Goal: Task Accomplishment & Management: Use online tool/utility

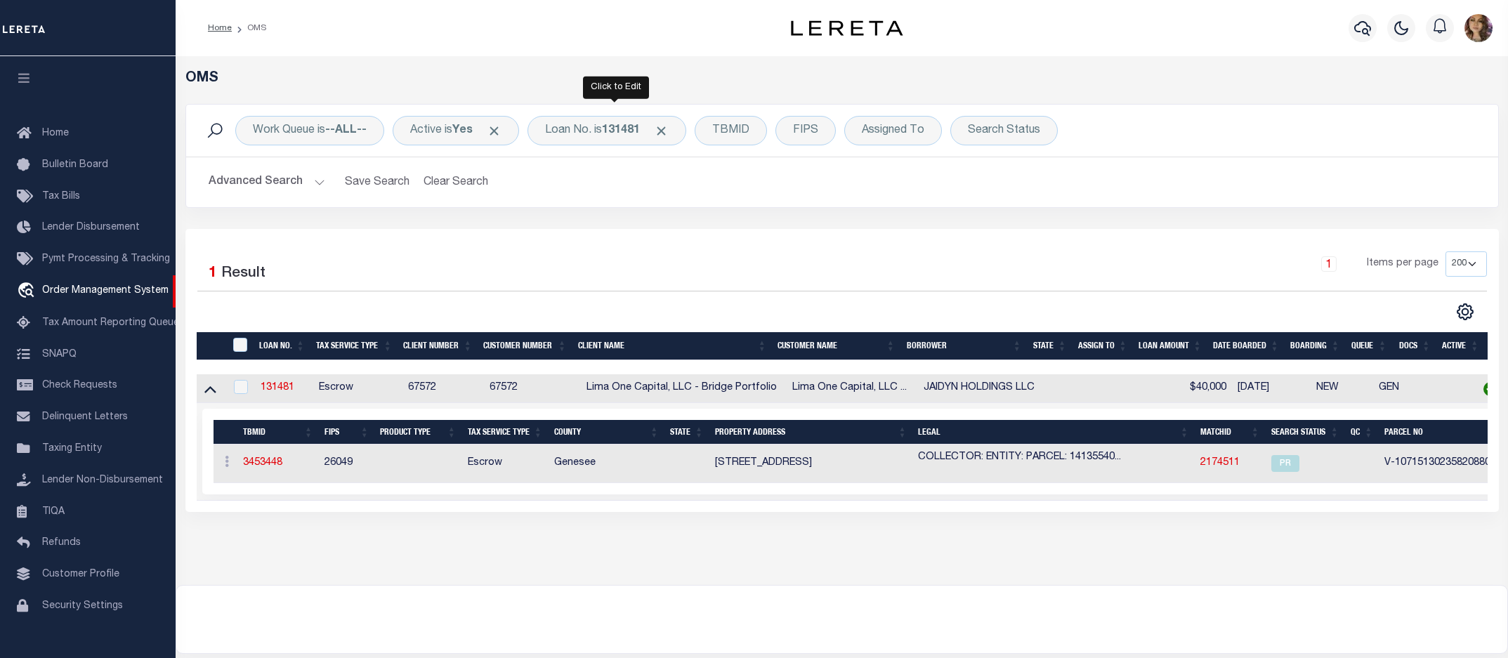
select select "200"
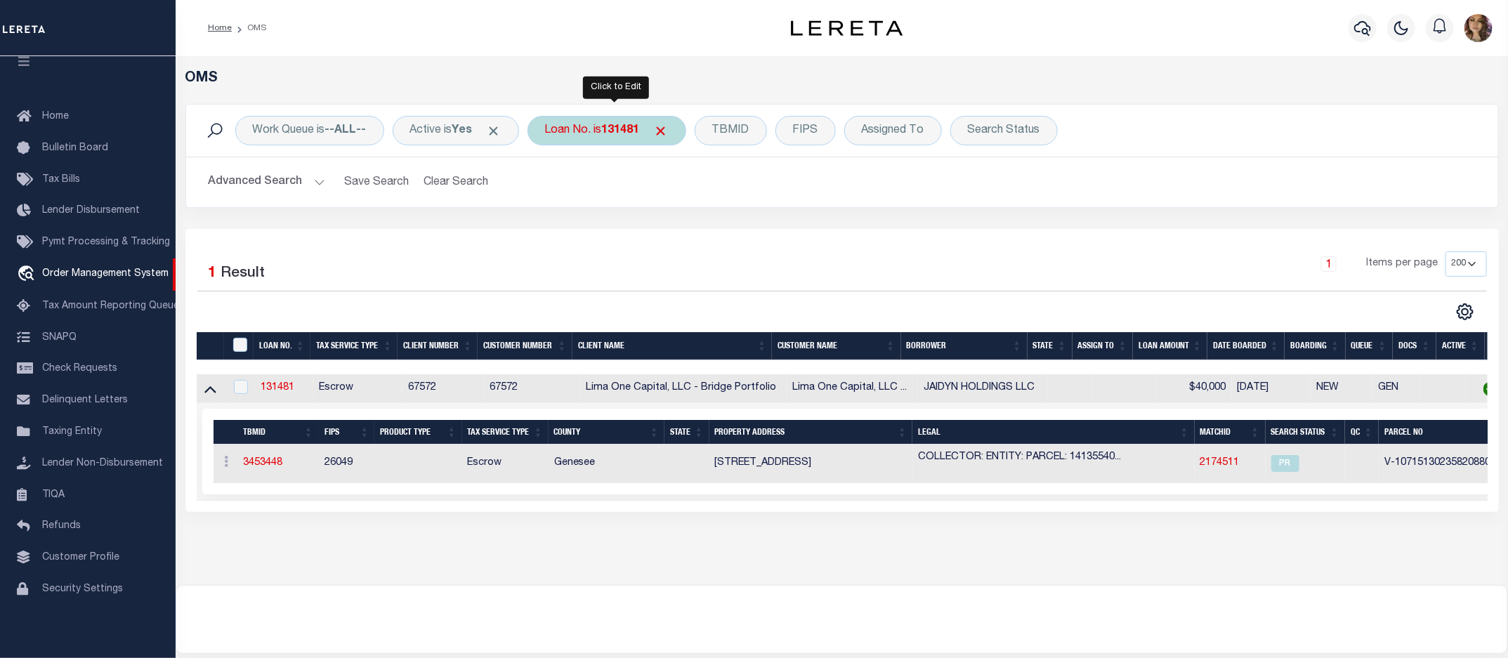
click at [606, 136] on div "Loan No. is 131481" at bounding box center [606, 130] width 159 height 29
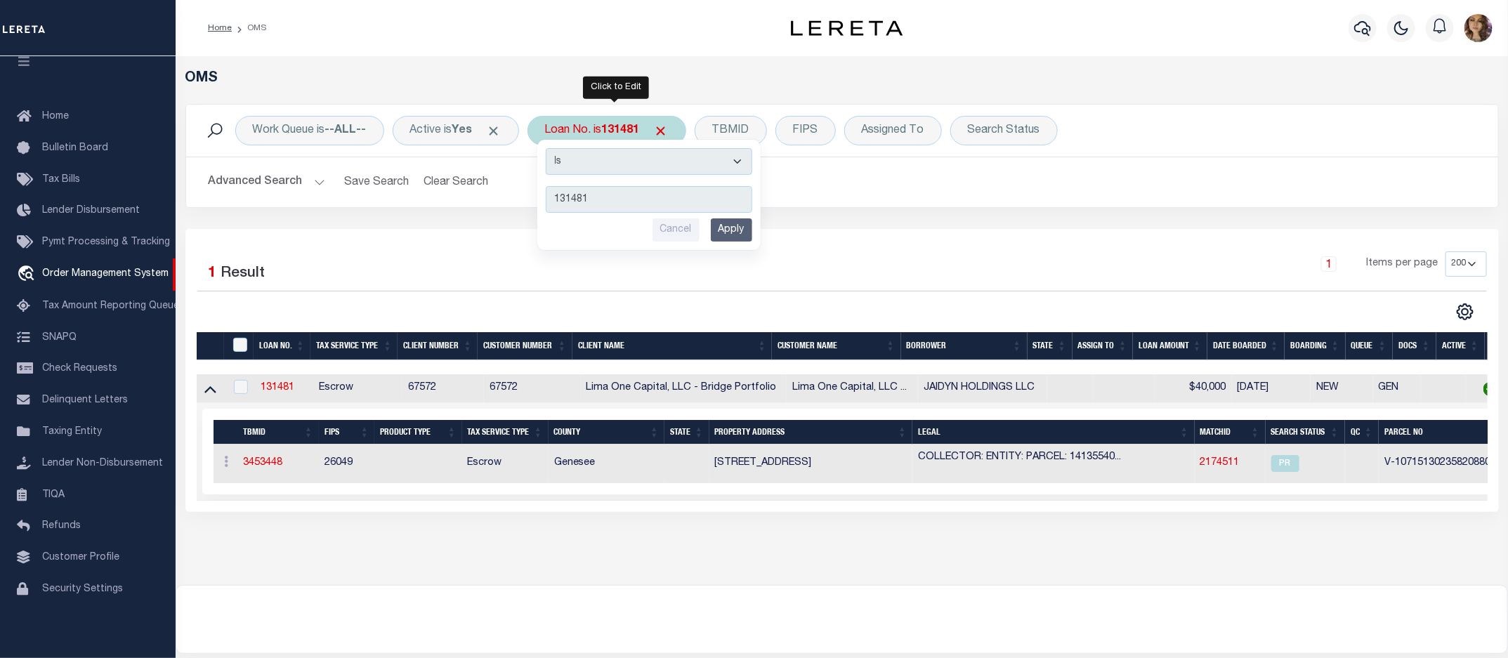
type input "40011282"
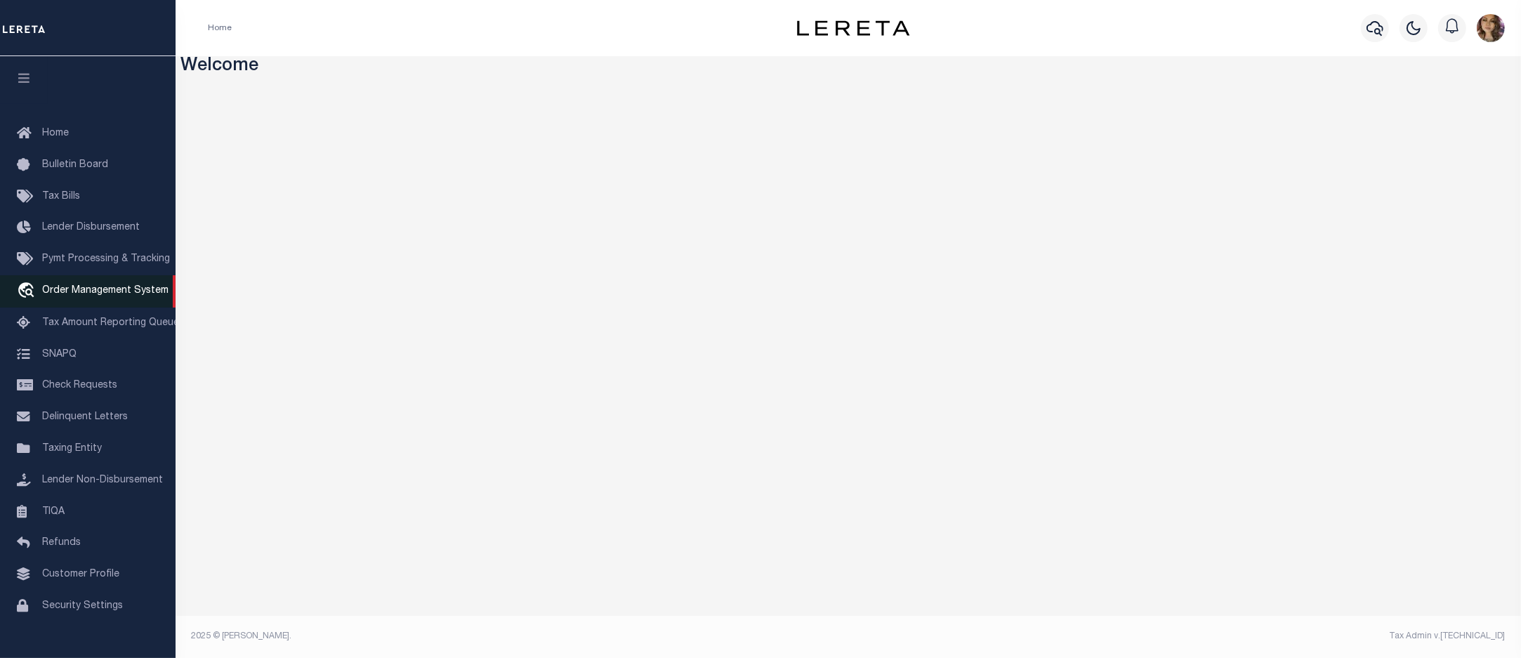
click at [89, 295] on span "Order Management System" at bounding box center [105, 291] width 126 height 10
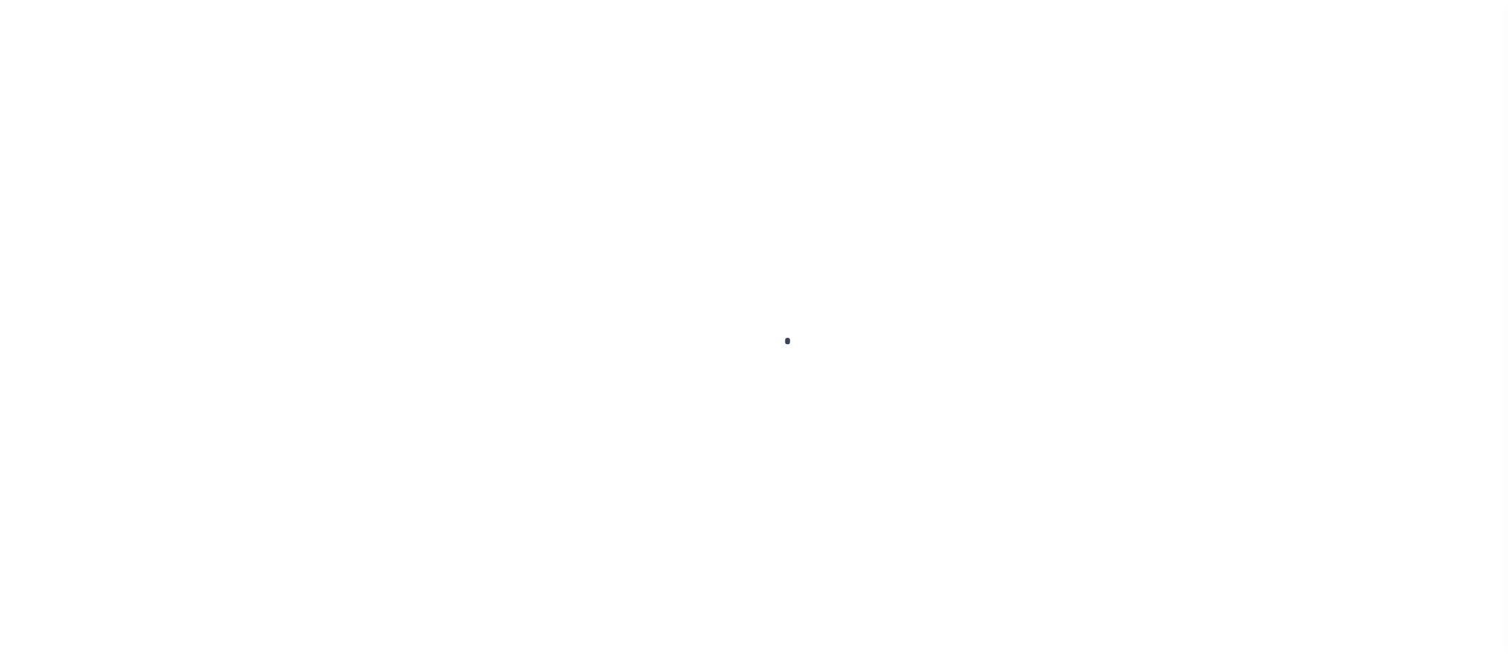
scroll to position [25, 0]
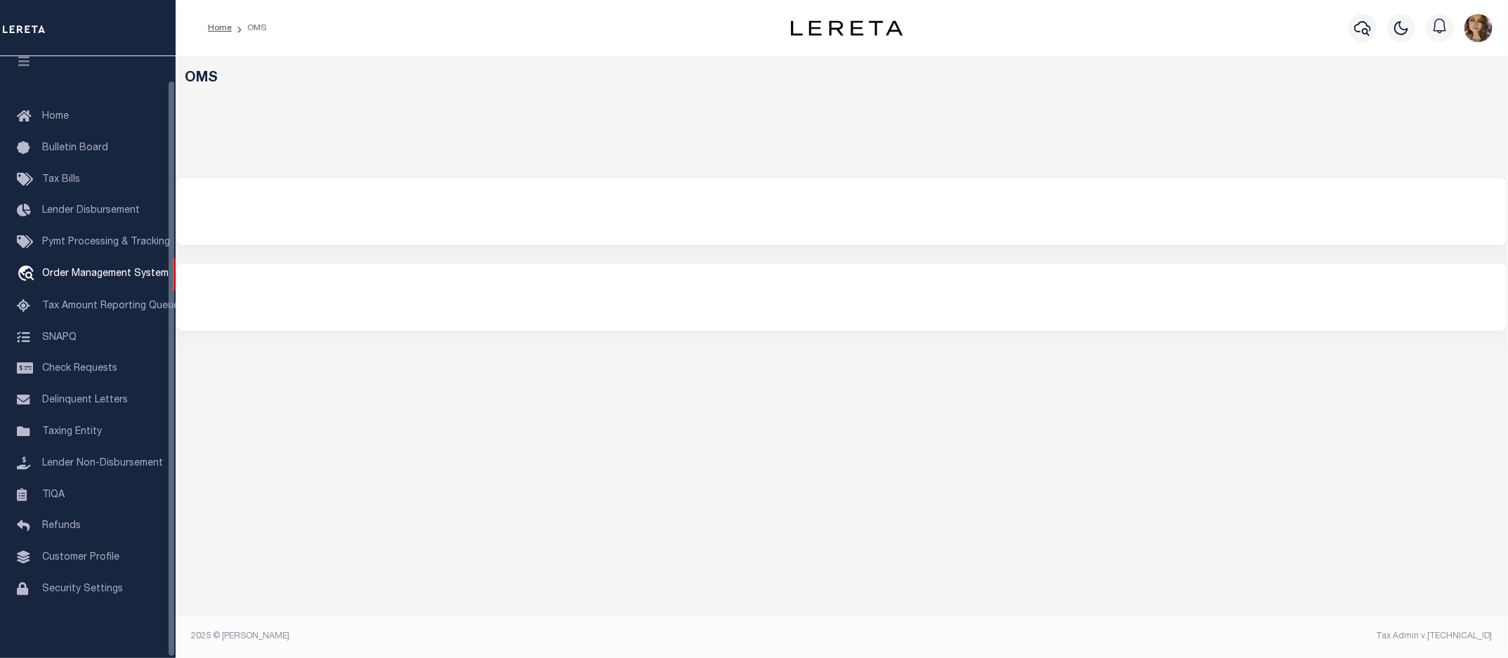
select select "200"
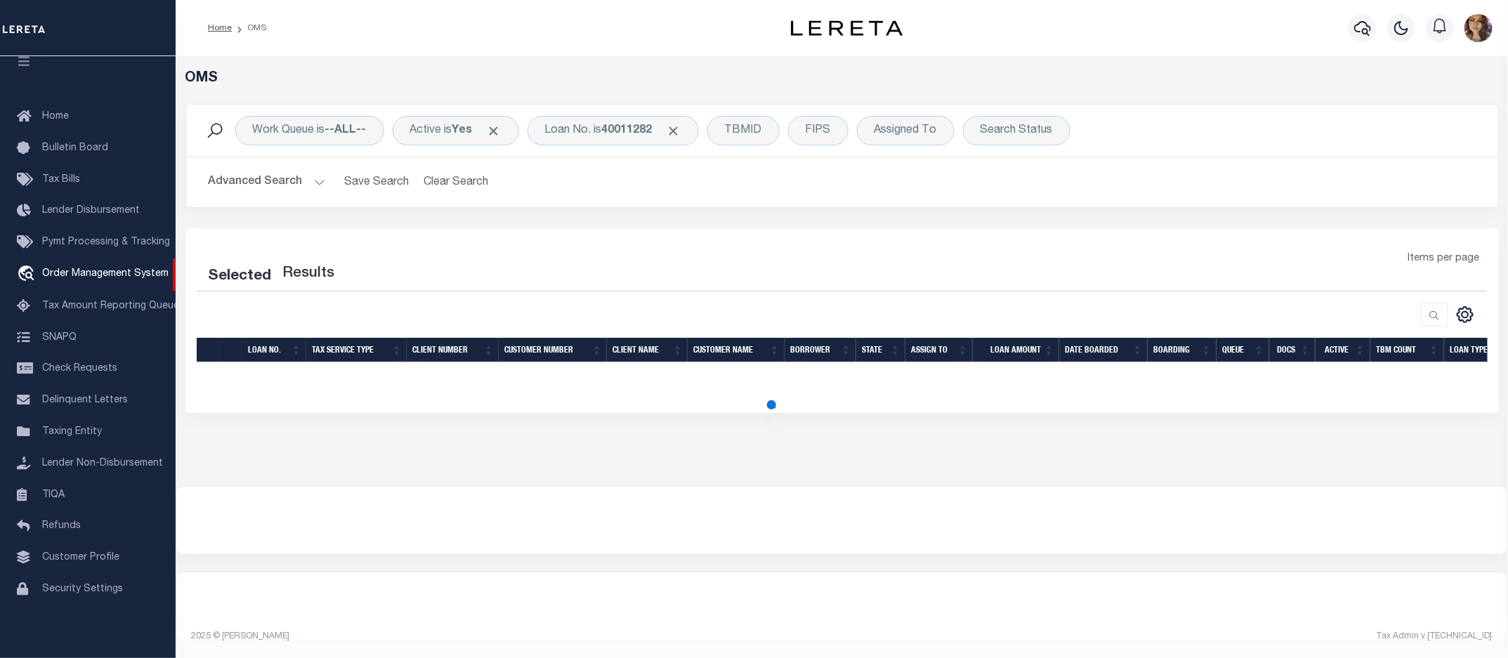
select select "200"
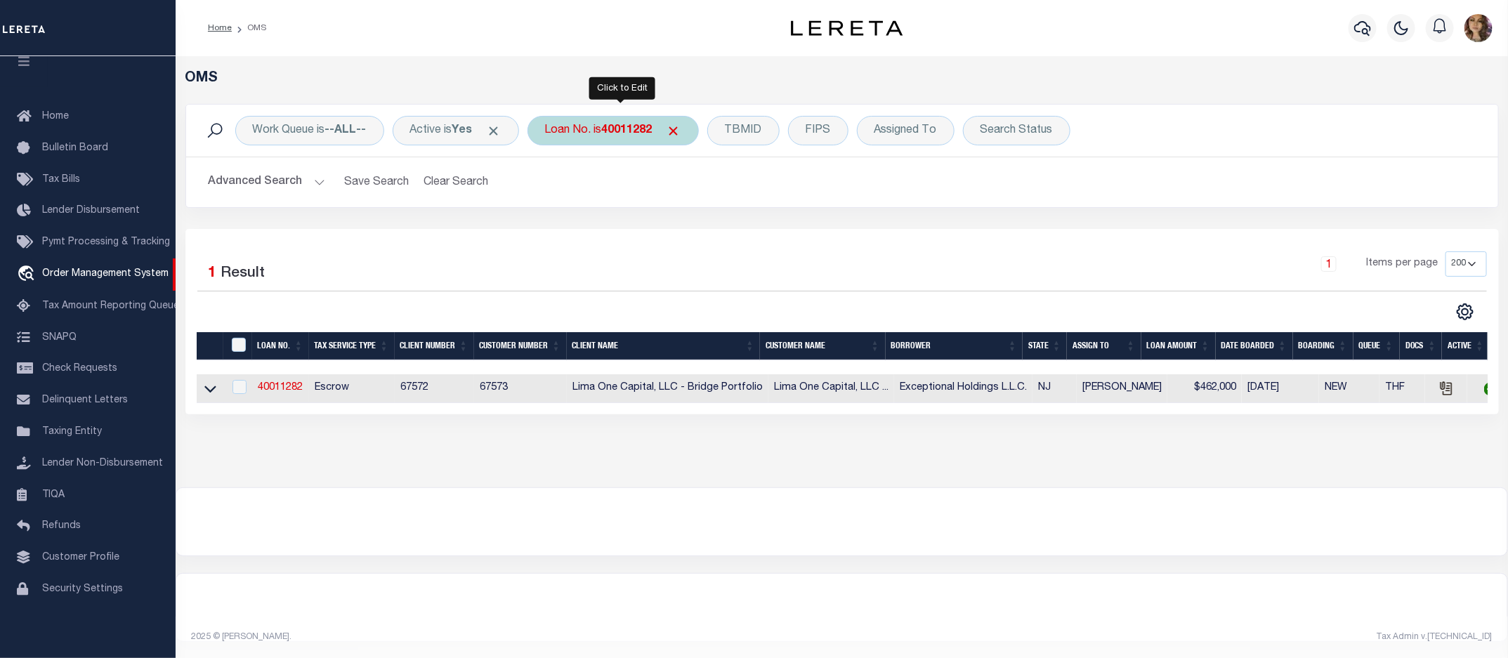
click at [617, 140] on div "Loan No. is 40011282" at bounding box center [612, 130] width 171 height 29
